Goal: Information Seeking & Learning: Learn about a topic

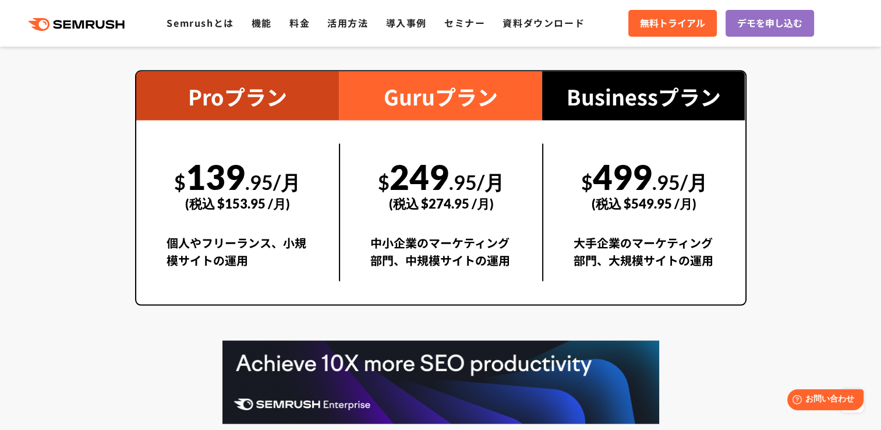
scroll to position [2095, 0]
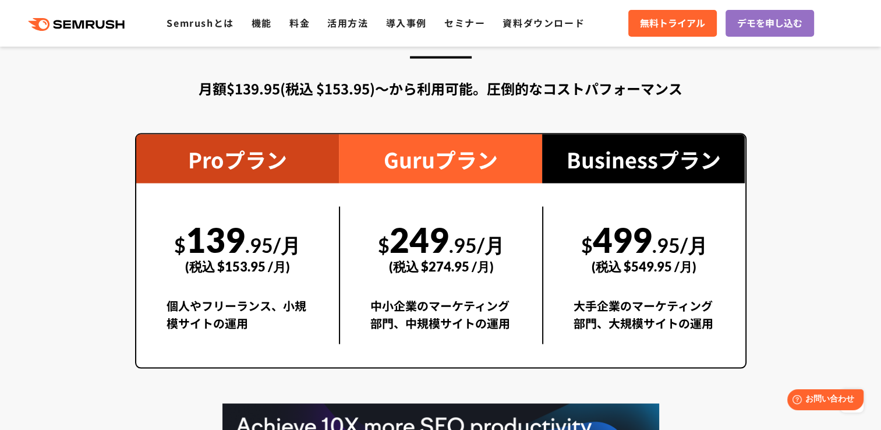
click at [278, 253] on div "(税込 $153.95 /月)" at bounding box center [237, 265] width 143 height 41
click at [232, 237] on div "$ 139 .95/月 (税込 $153.95 /月)" at bounding box center [237, 246] width 143 height 80
click at [276, 150] on div "Proプラン" at bounding box center [237, 158] width 203 height 49
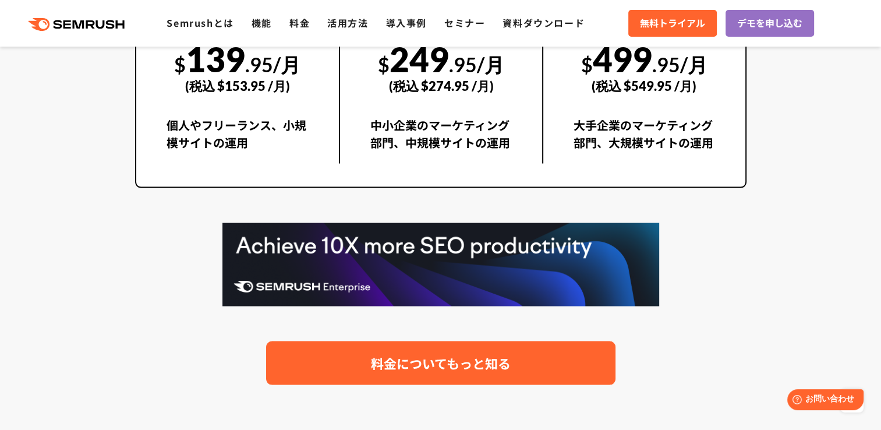
scroll to position [2328, 0]
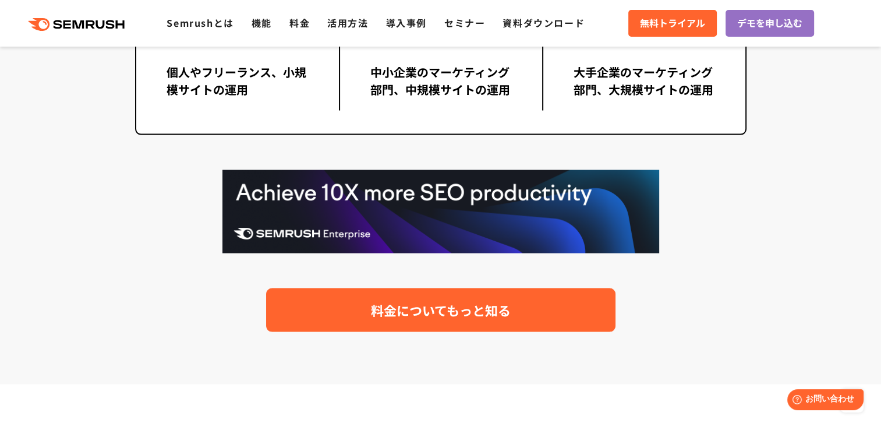
click at [435, 315] on span "料金についてもっと知る" at bounding box center [441, 310] width 140 height 20
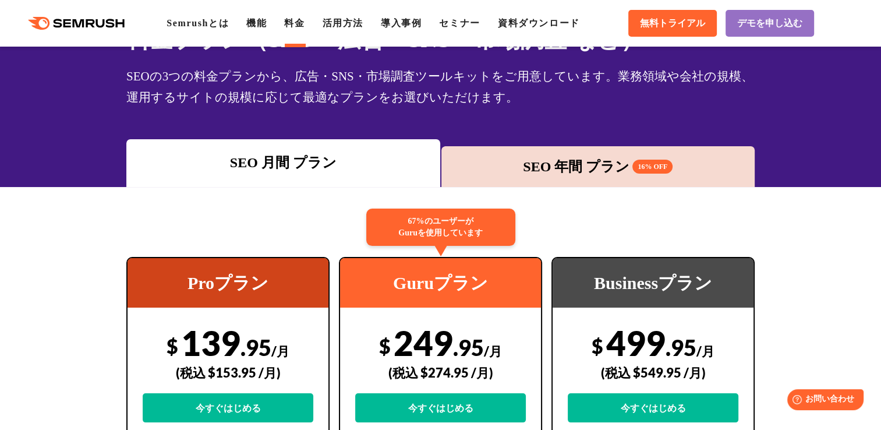
scroll to position [58, 0]
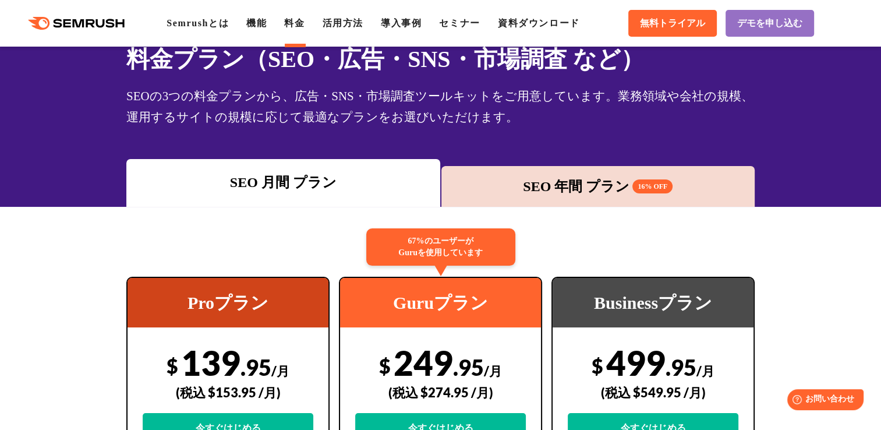
click at [607, 199] on div "SEO 年間 プラン 16% OFF" at bounding box center [598, 186] width 314 height 41
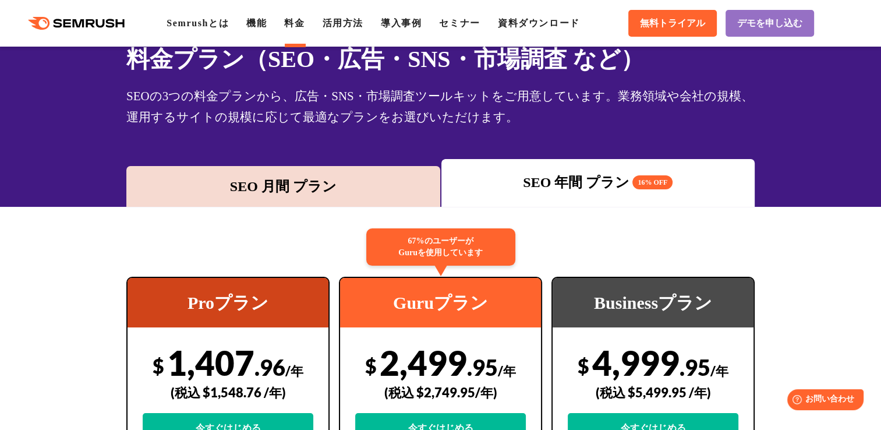
click at [329, 176] on div "SEO 月間 プラン" at bounding box center [283, 186] width 302 height 21
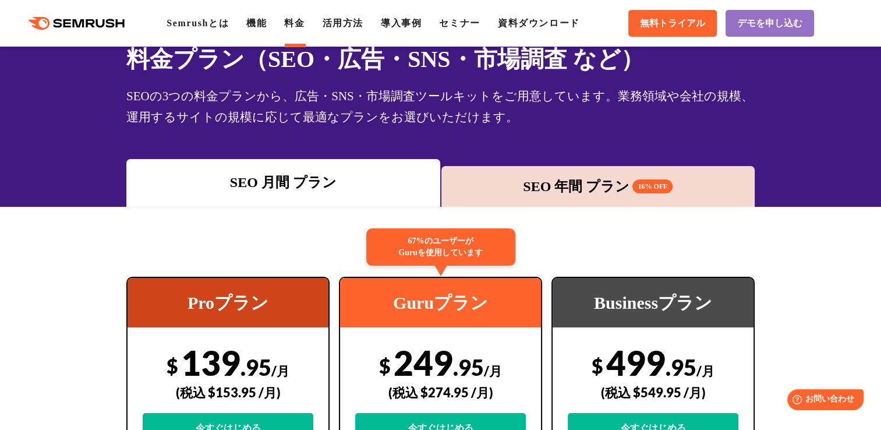
click at [567, 184] on div "SEO 年間 プラン 16% OFF" at bounding box center [598, 186] width 302 height 21
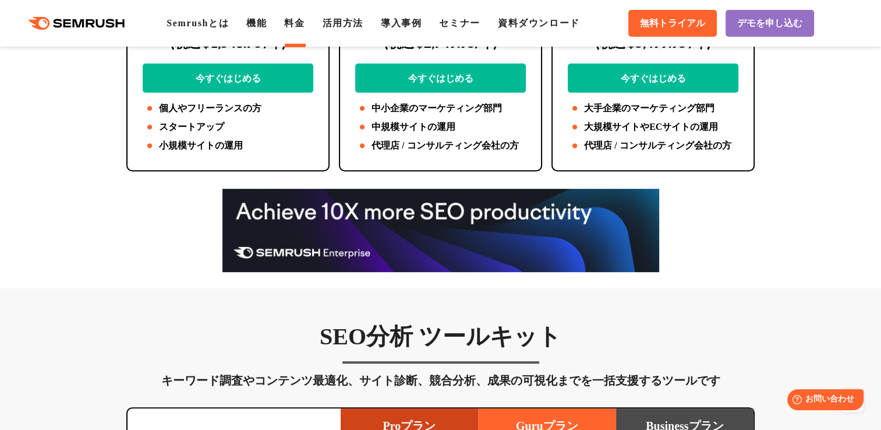
scroll to position [640, 0]
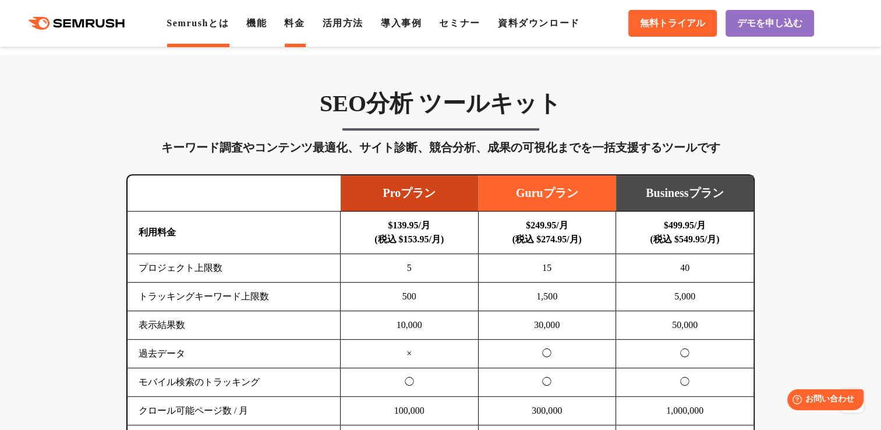
click at [184, 24] on link "Semrushとは" at bounding box center [197, 23] width 62 height 10
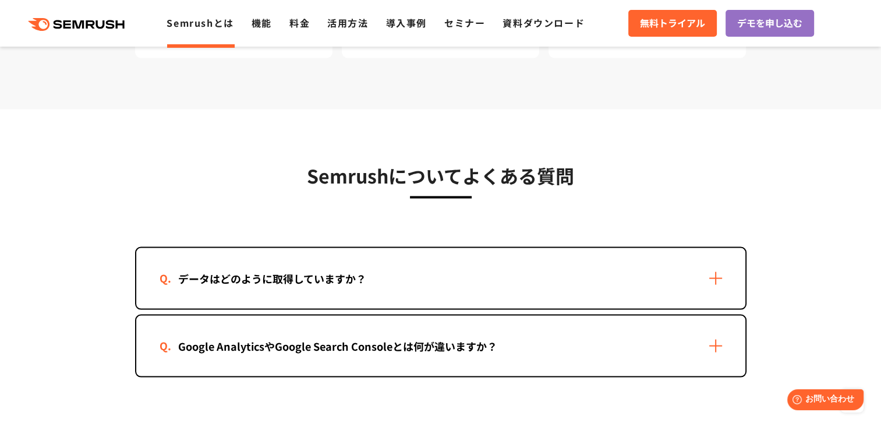
scroll to position [2386, 0]
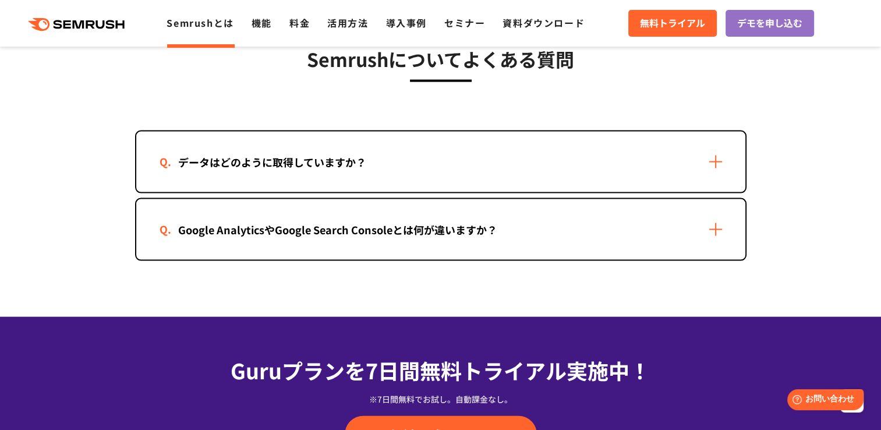
click at [715, 225] on div "Google AnalyticsやGoogle Search Consoleとは何が違いますか？" at bounding box center [440, 229] width 609 height 61
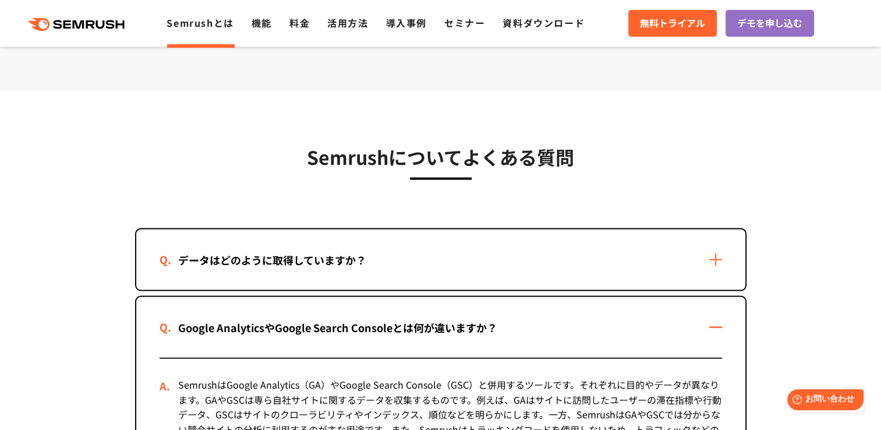
scroll to position [2328, 0]
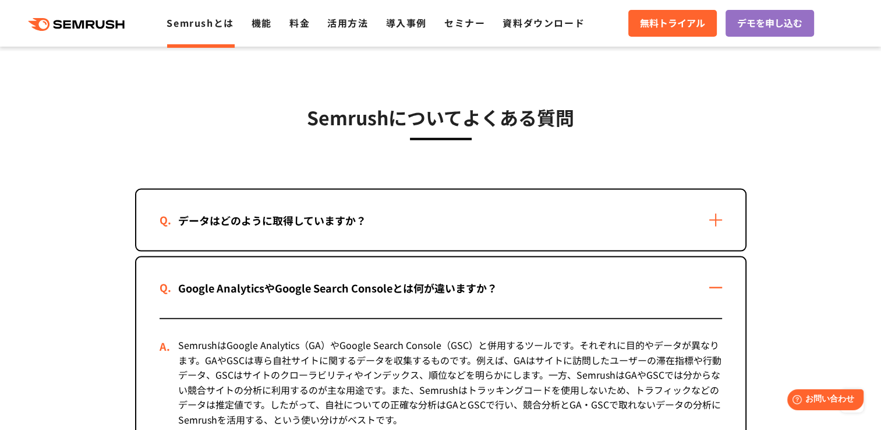
click at [714, 278] on div "Google AnalyticsやGoogle Search Consoleとは何が違いますか？" at bounding box center [440, 287] width 609 height 61
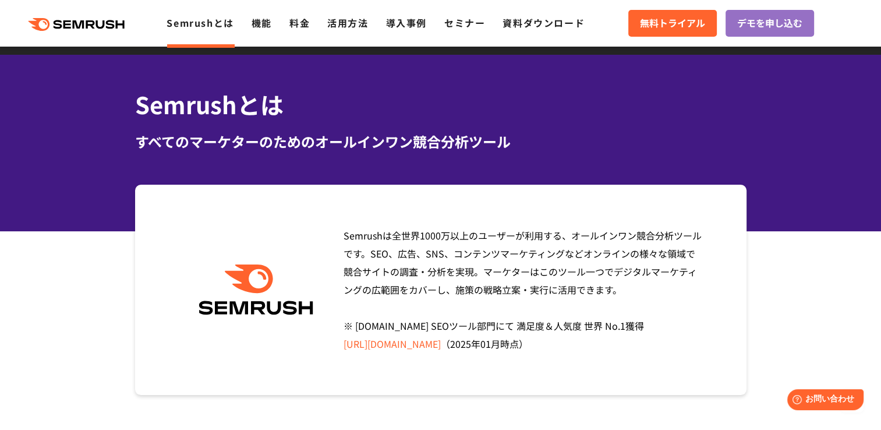
scroll to position [0, 0]
